Goal: Task Accomplishment & Management: Complete application form

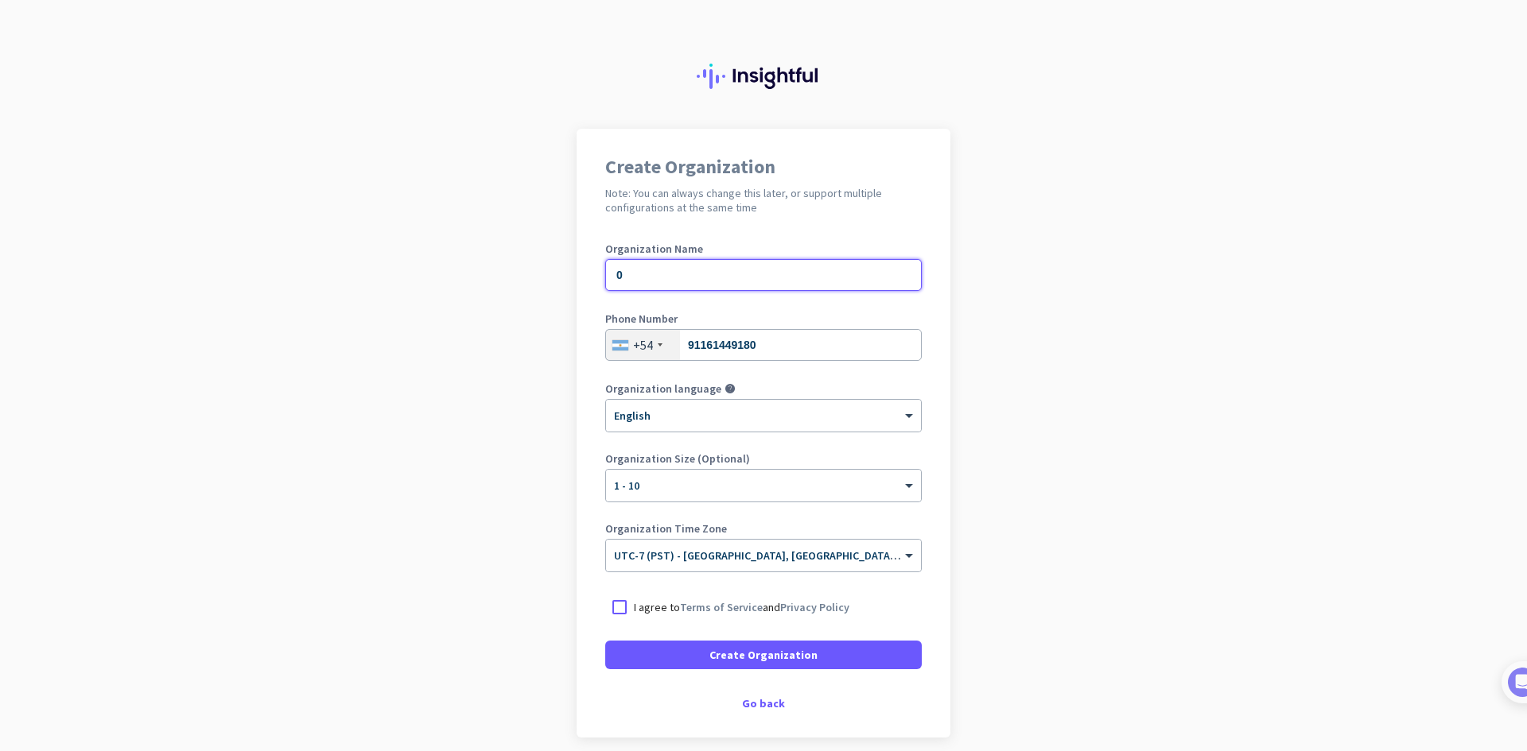
click at [636, 259] on input "0" at bounding box center [763, 275] width 316 height 32
click at [738, 612] on link "Terms of Service" at bounding box center [721, 607] width 83 height 14
click at [611, 604] on div at bounding box center [619, 607] width 29 height 29
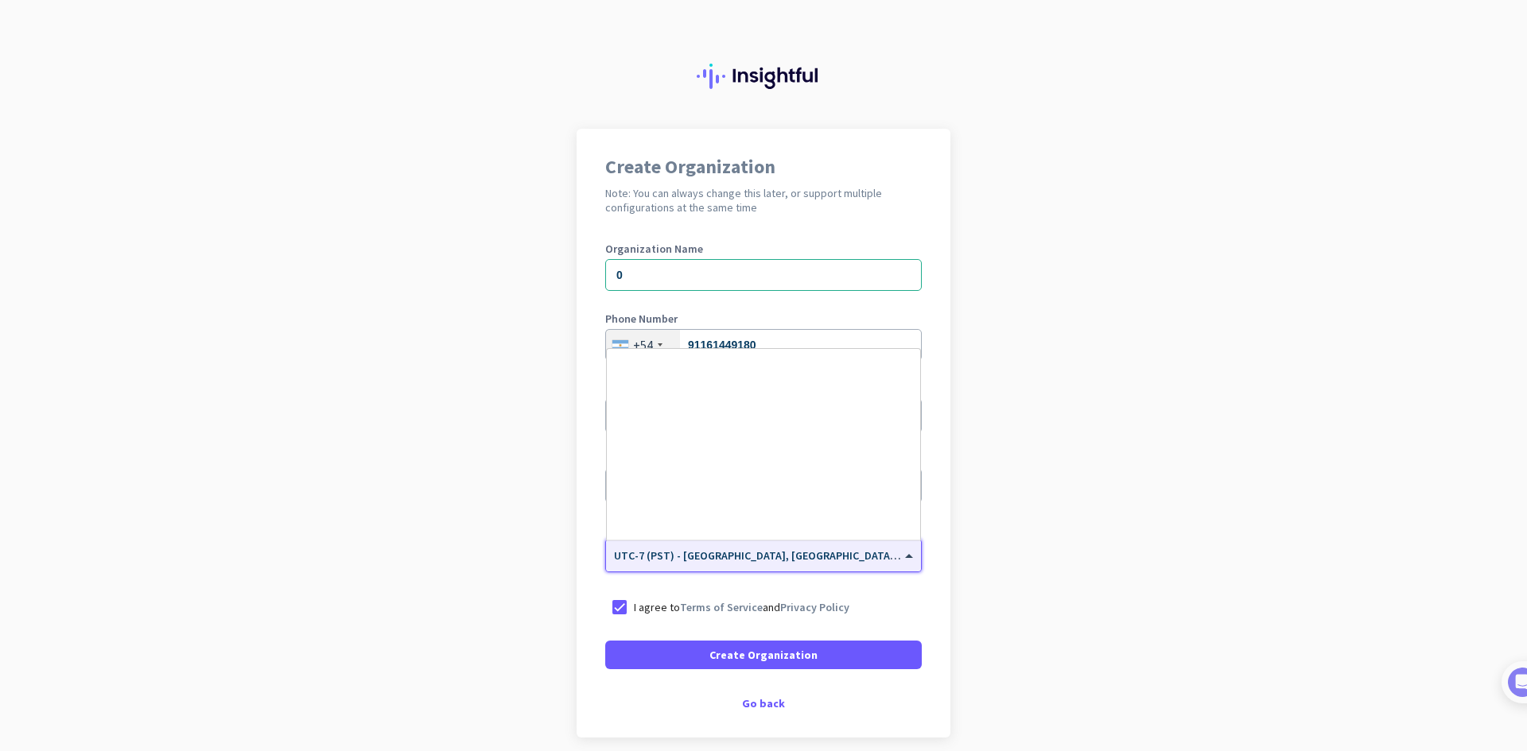
click at [901, 552] on span at bounding box center [911, 556] width 20 height 14
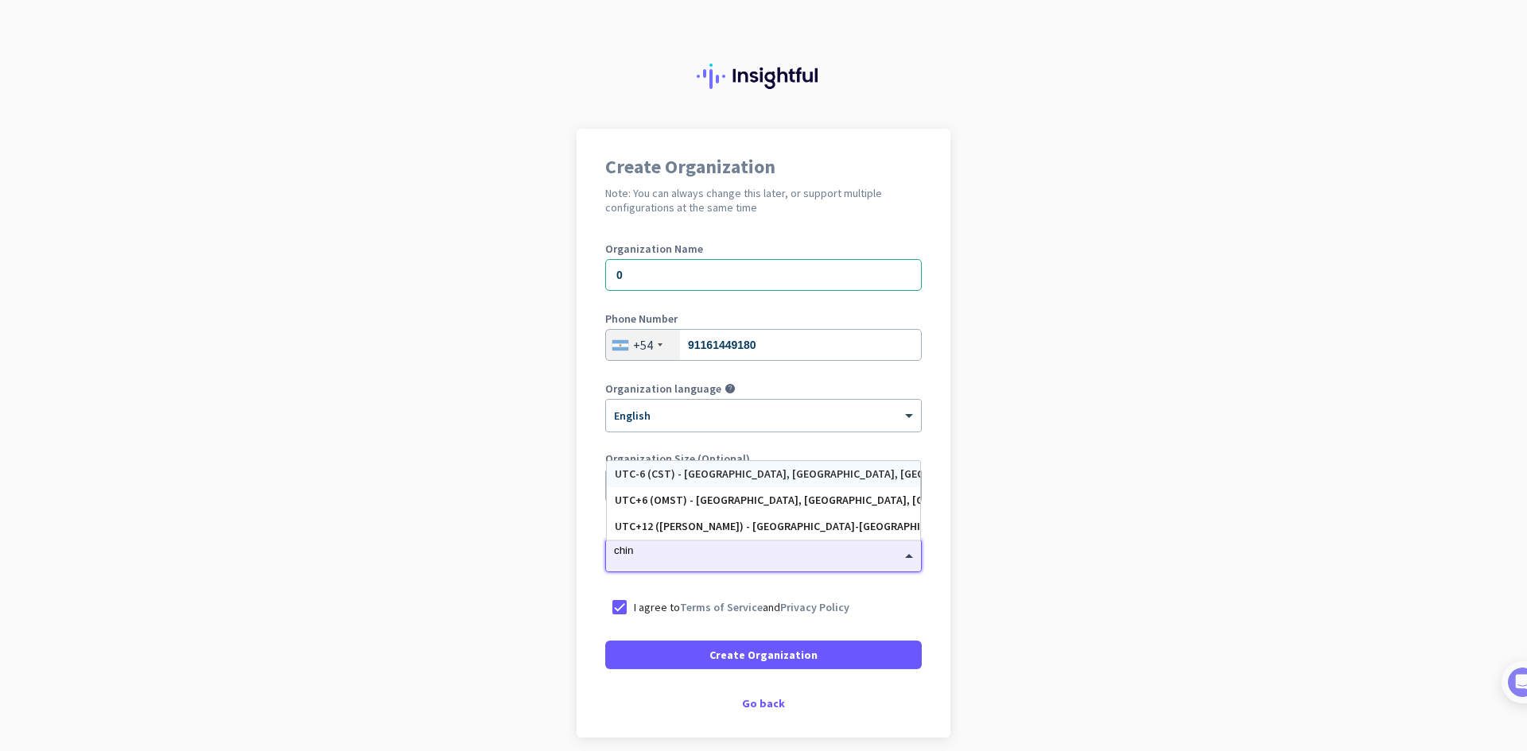
type input "china"
click at [837, 526] on div "UTC-6 (CST) - [GEOGRAPHIC_DATA], [GEOGRAPHIC_DATA], [GEOGRAPHIC_DATA], [GEOGRAP…" at bounding box center [763, 527] width 297 height 14
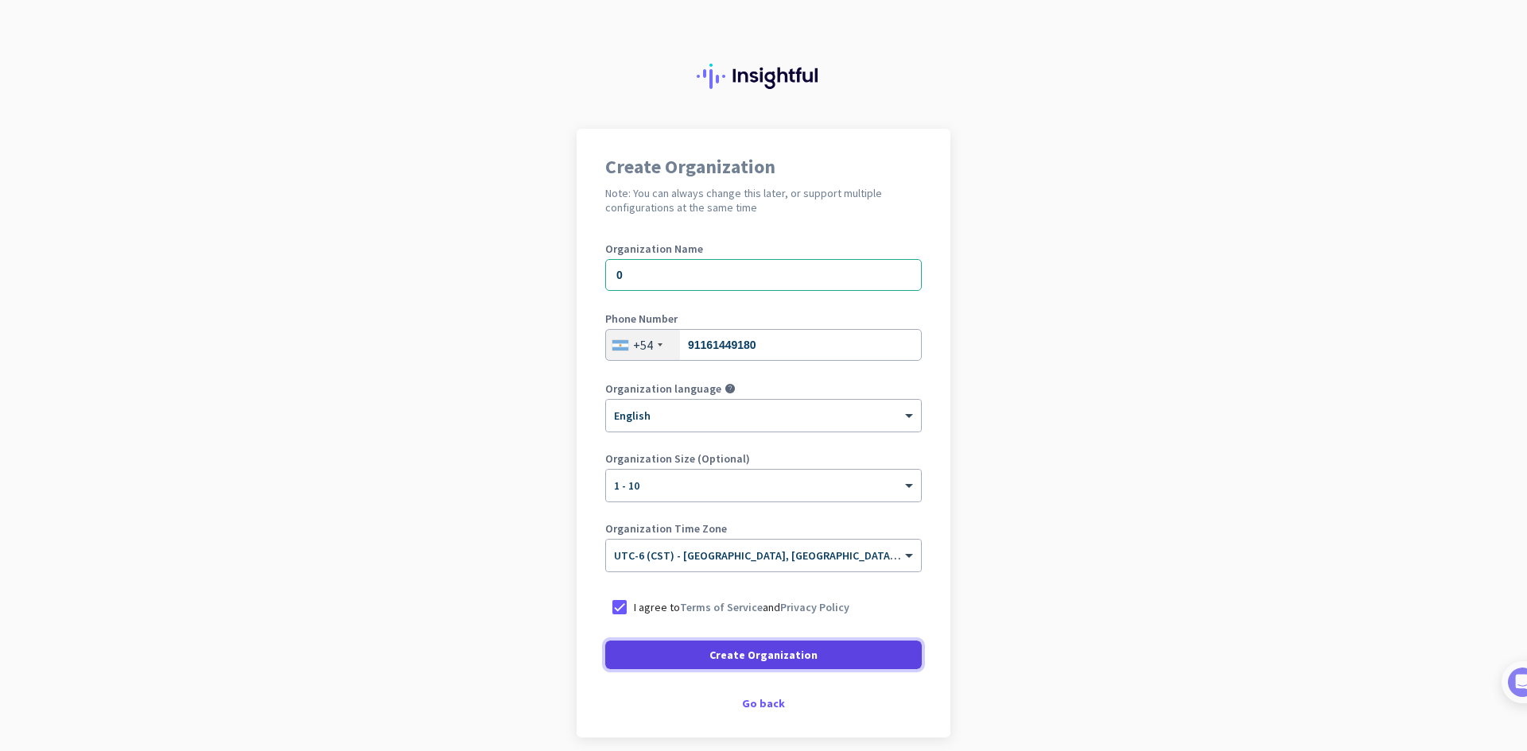
click at [854, 653] on span at bounding box center [763, 655] width 316 height 38
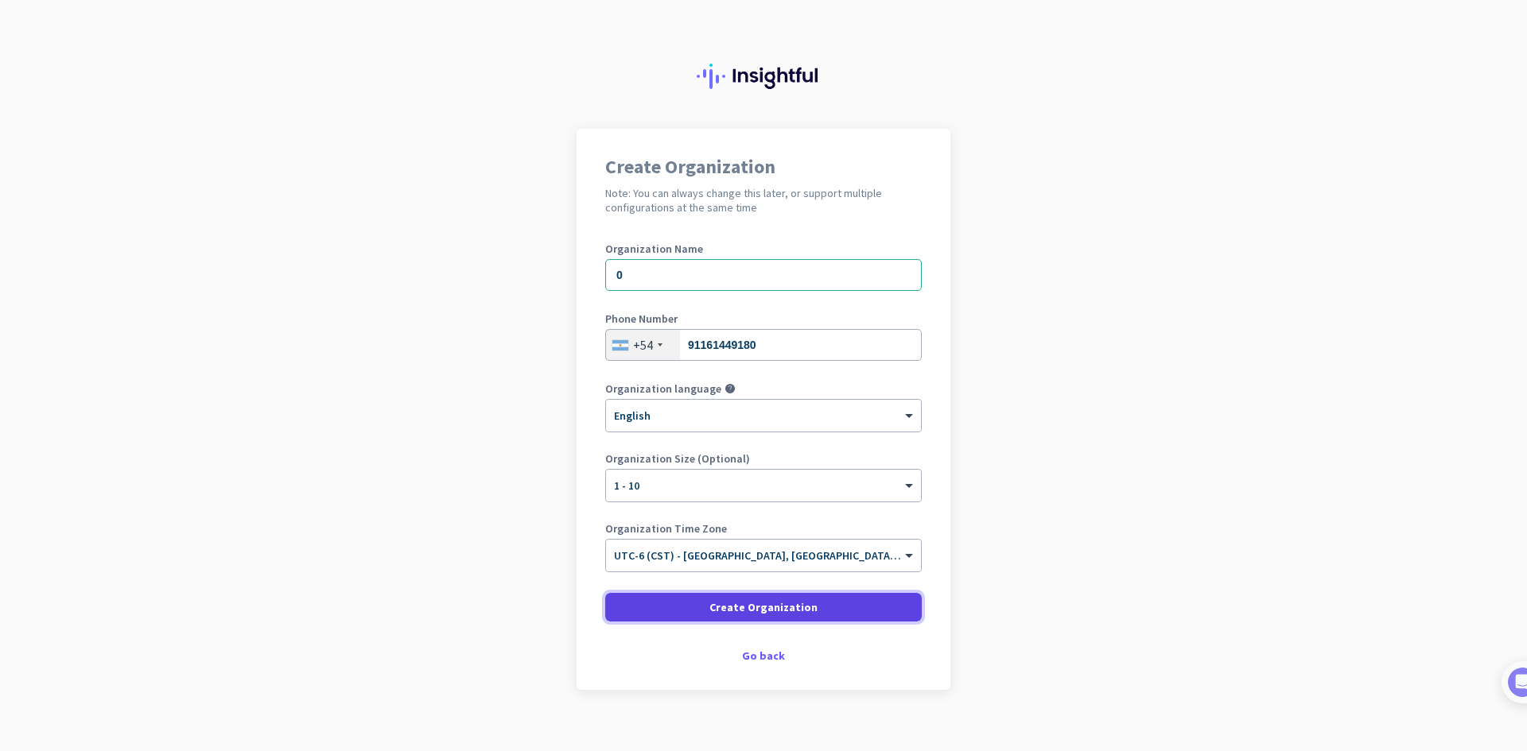
click at [829, 613] on span at bounding box center [763, 607] width 316 height 38
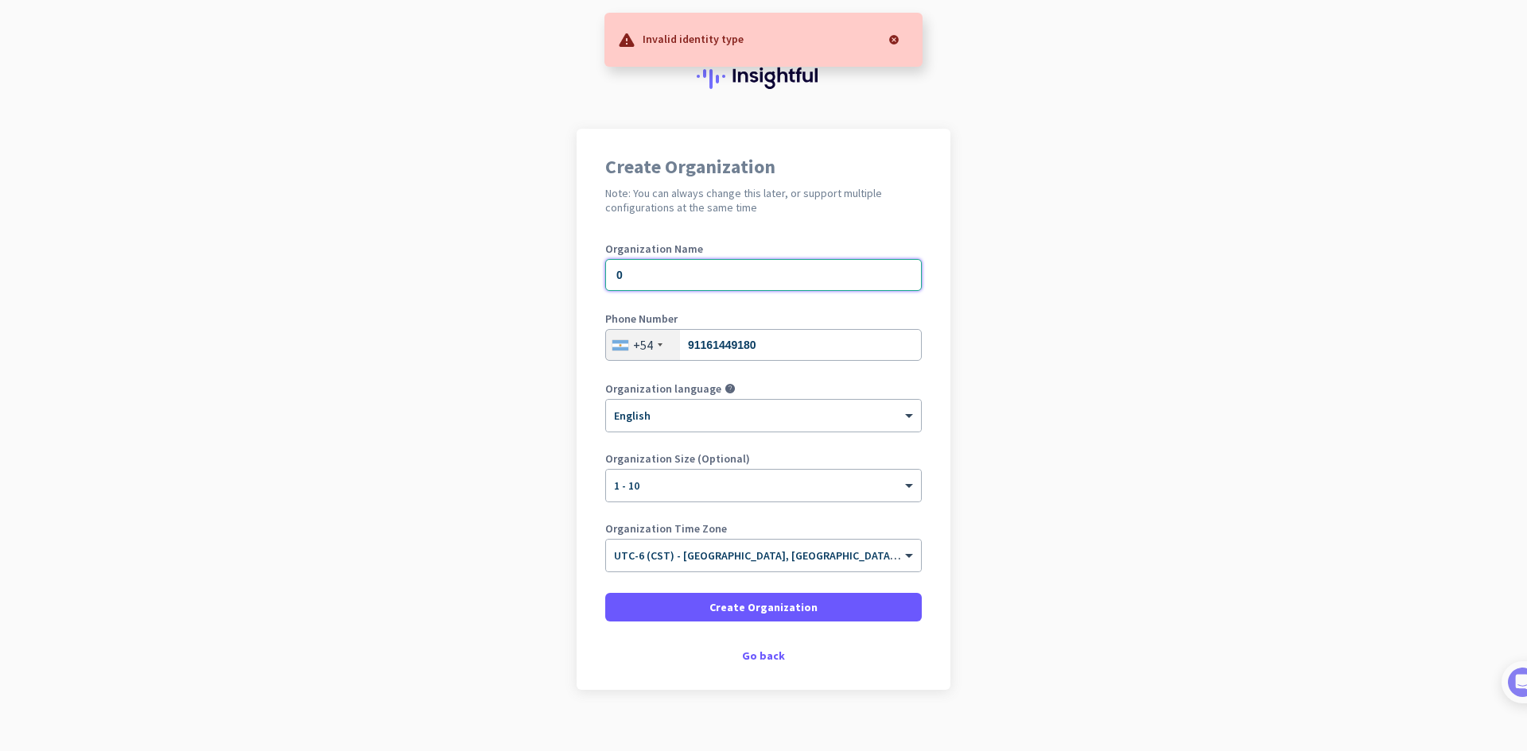
click at [671, 279] on input "0" at bounding box center [763, 275] width 316 height 32
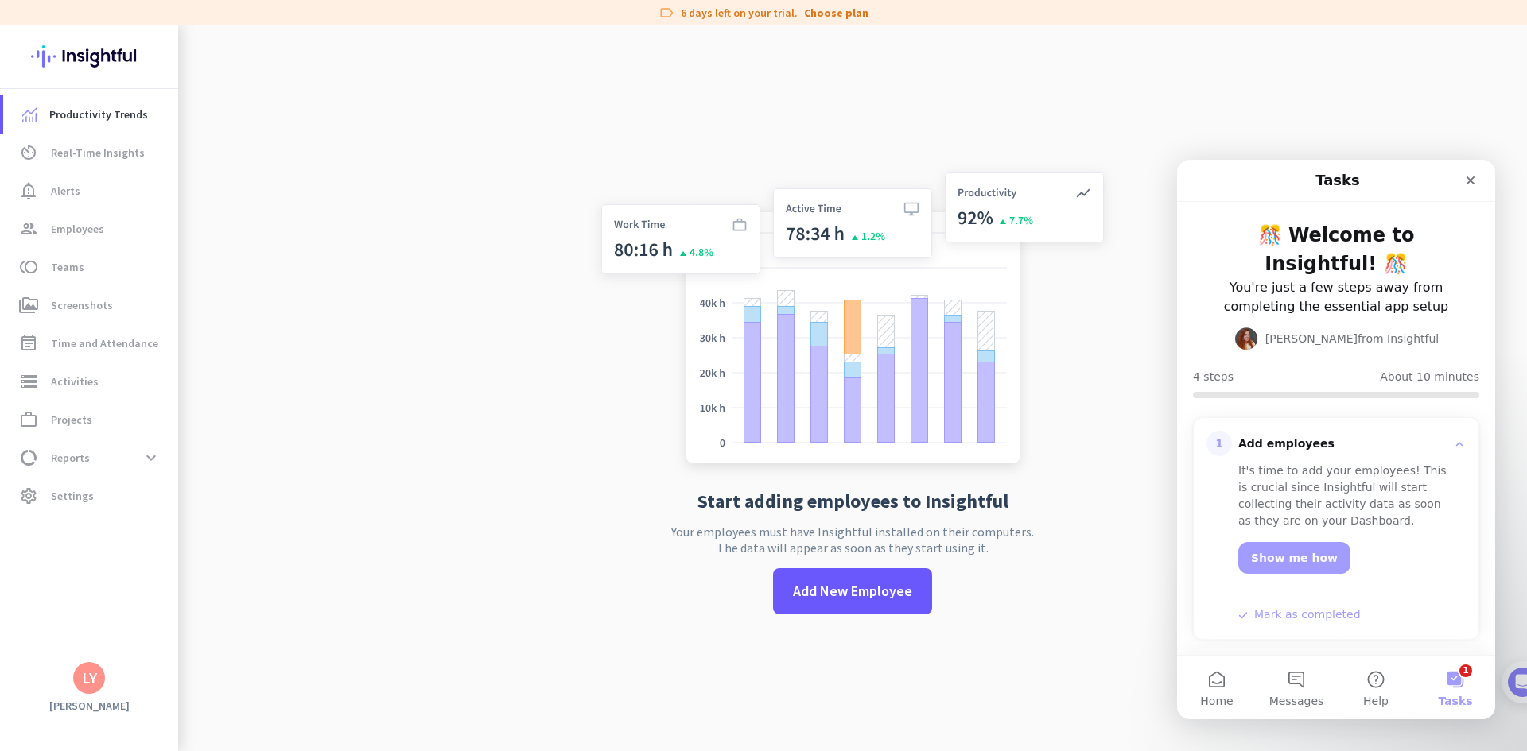
click at [1450, 682] on button "1 Tasks" at bounding box center [1455, 688] width 80 height 64
click at [1217, 693] on button "Home" at bounding box center [1217, 688] width 80 height 64
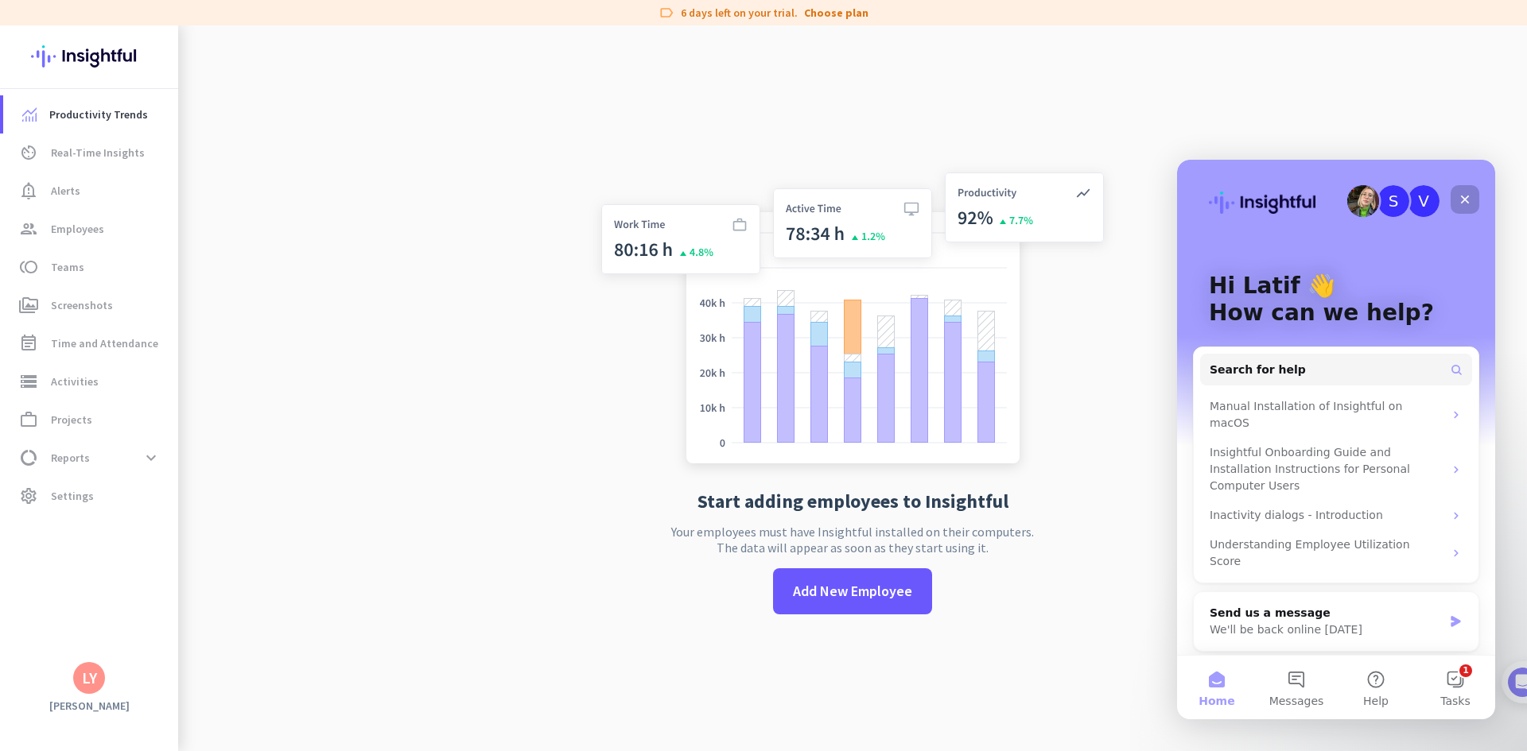
click at [1475, 200] on div "Close" at bounding box center [1464, 199] width 29 height 29
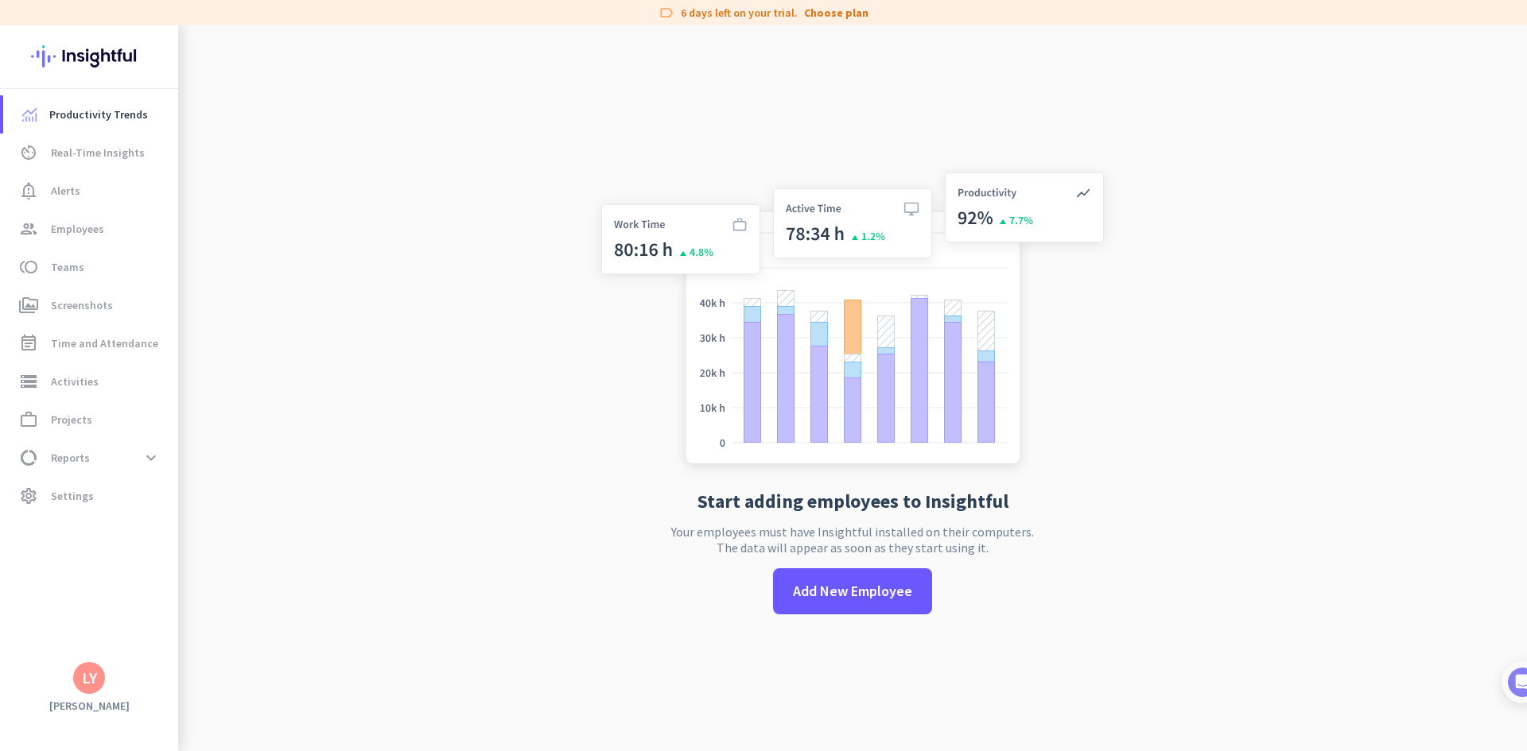
click at [1366, 264] on app-no-employees "Start adding employees to Insightful Your employees must have Insightful instal…" at bounding box center [852, 400] width 1349 height 751
click at [98, 150] on span "Real-Time Insights" at bounding box center [98, 152] width 94 height 19
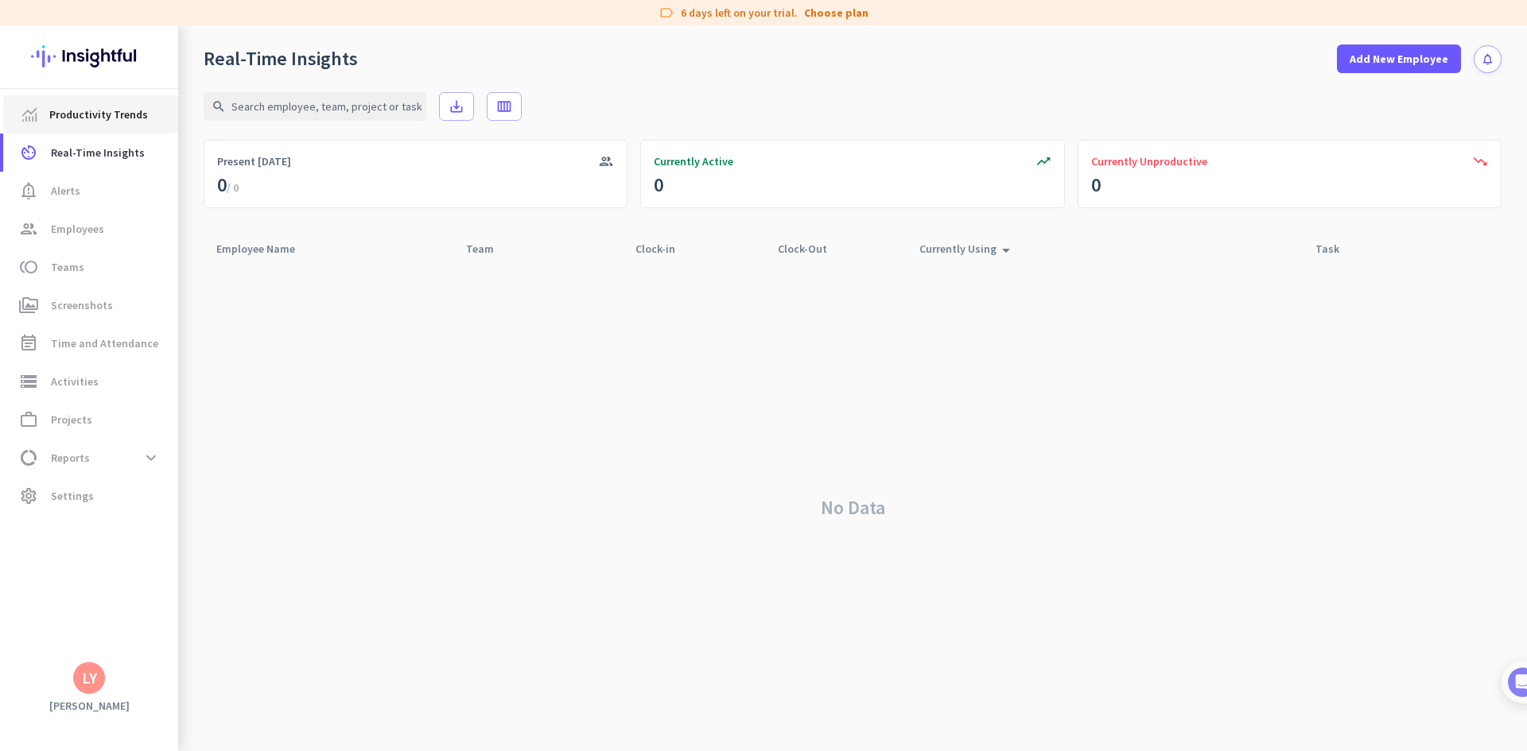
click at [128, 109] on span "Productivity Trends" at bounding box center [98, 114] width 99 height 19
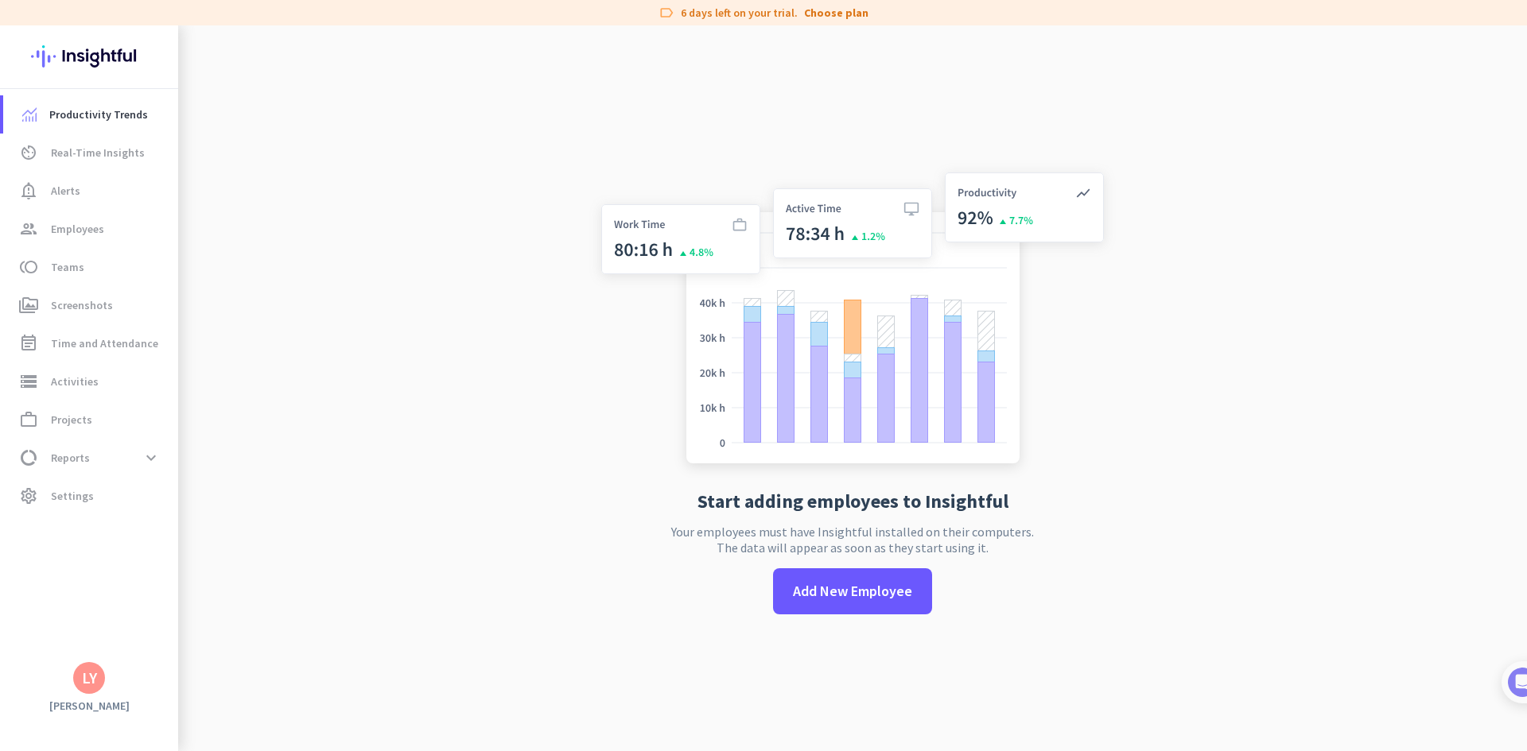
click at [103, 62] on img at bounding box center [89, 56] width 116 height 62
